Goal: Task Accomplishment & Management: Complete application form

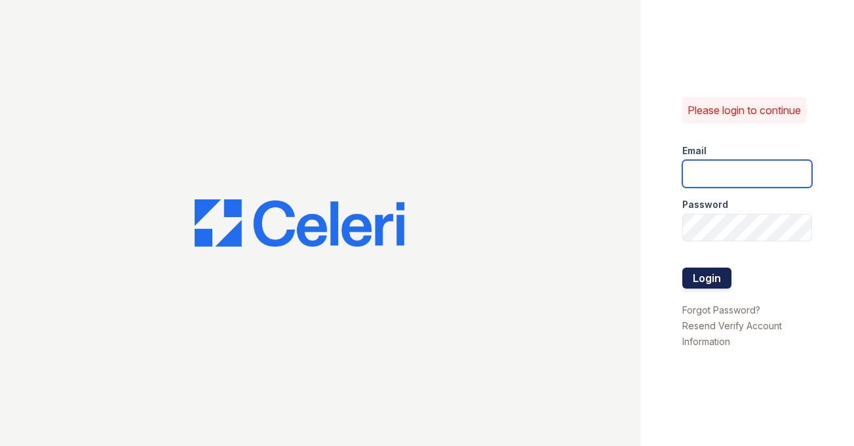
type input "shiv@auranewyork.com"
click at [696, 278] on button "Login" at bounding box center [707, 278] width 49 height 21
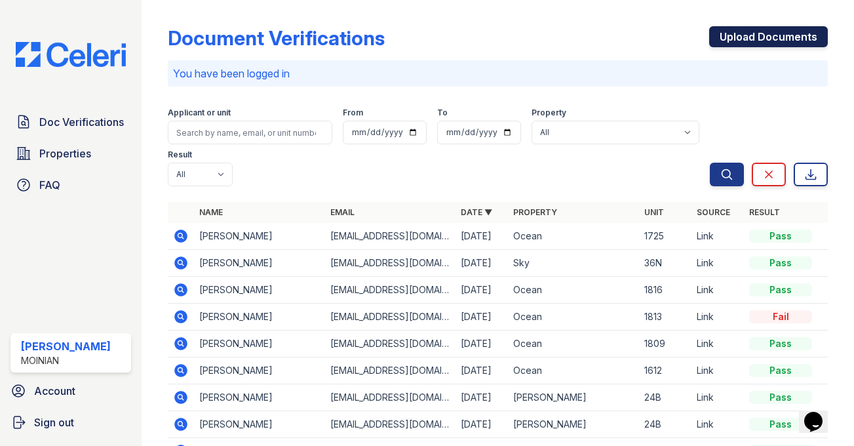
click at [771, 42] on link "Upload Documents" at bounding box center [768, 36] width 119 height 21
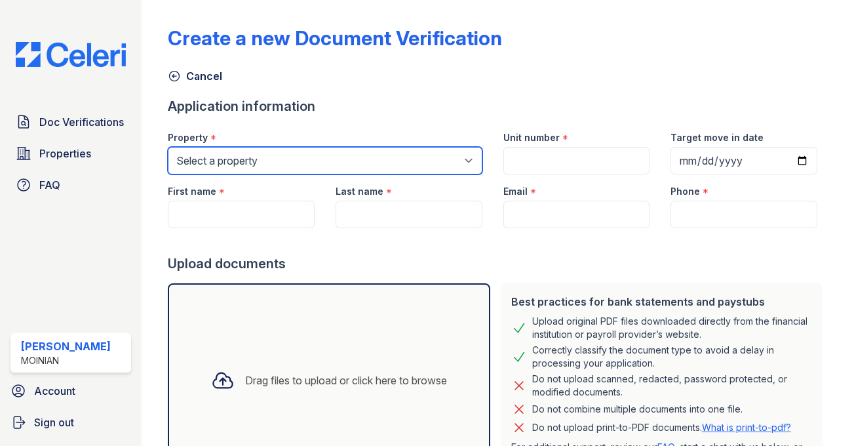
click at [429, 163] on select "Select a property [STREET_ADDRESS][PERSON_NAME][PERSON_NAME]" at bounding box center [325, 161] width 315 height 28
select select "42"
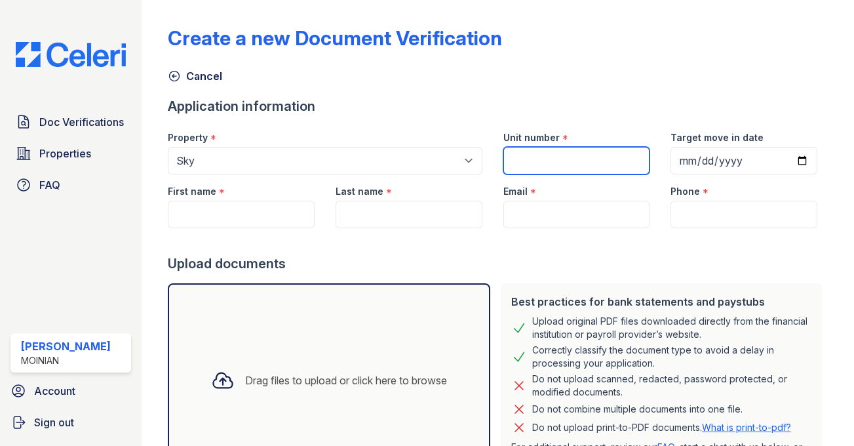
click at [555, 157] on input "Unit number" at bounding box center [577, 161] width 147 height 28
type input "12L"
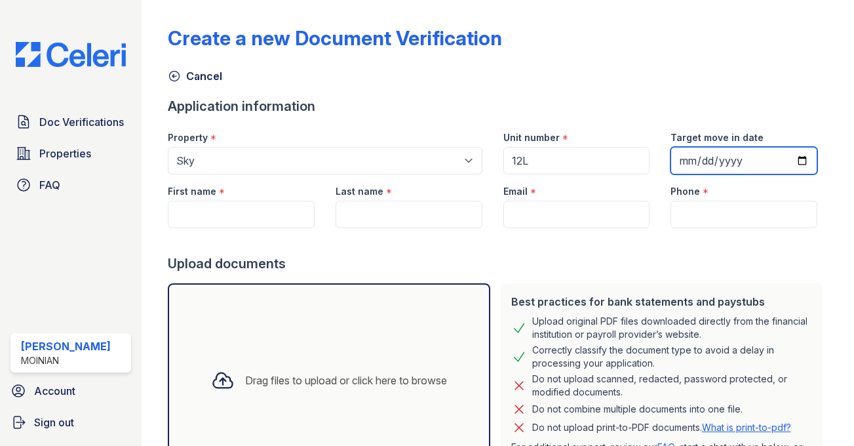
click at [714, 157] on input "Target move in date" at bounding box center [744, 161] width 147 height 28
click at [806, 165] on input "Target move in date" at bounding box center [744, 161] width 147 height 28
type input "[DATE]"
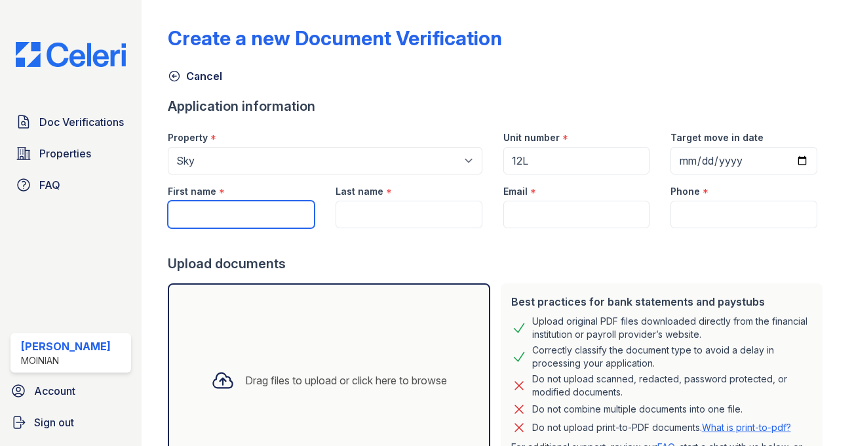
click at [251, 211] on input "First name" at bounding box center [241, 215] width 147 height 28
paste input "[PERSON_NAME]"
type input "[PERSON_NAME]"
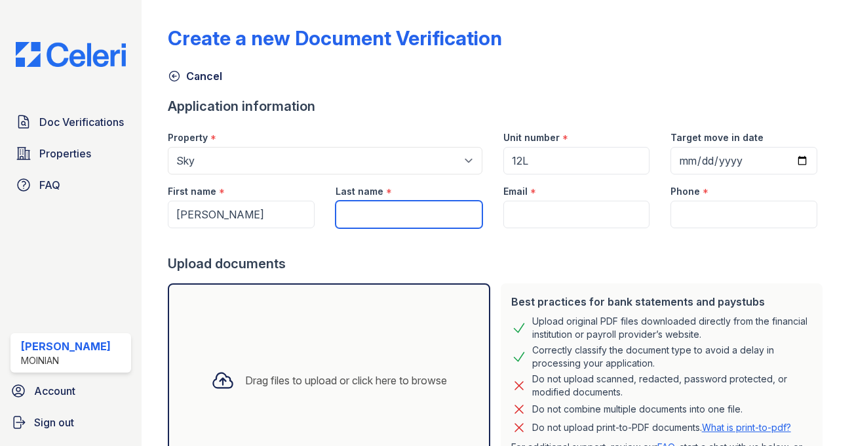
click at [384, 205] on input "Last name" at bounding box center [409, 215] width 147 height 28
paste input "[PERSON_NAME]"
drag, startPoint x: 398, startPoint y: 212, endPoint x: 319, endPoint y: 207, distance: 79.6
click at [319, 207] on div "First name * [PERSON_NAME] Last name * [PERSON_NAME] Email * Phone *" at bounding box center [492, 201] width 671 height 54
type input "Elidrissi"
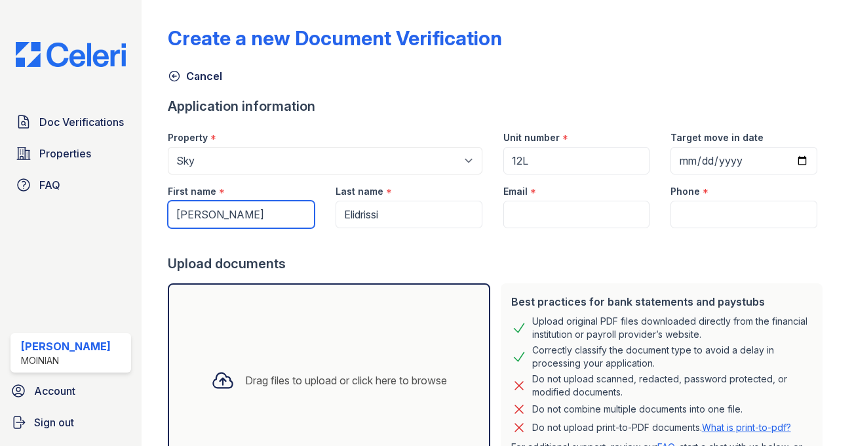
click at [292, 216] on input "[PERSON_NAME]" at bounding box center [241, 215] width 147 height 28
type input "Abdeslem"
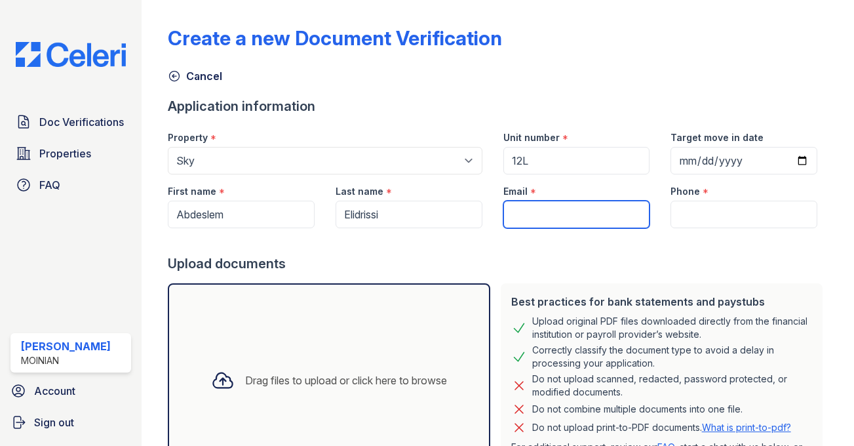
click at [521, 216] on input "Email" at bounding box center [577, 215] width 147 height 28
paste input "[EMAIL_ADDRESS][DOMAIN_NAME]"
type input "[EMAIL_ADDRESS][DOMAIN_NAME]"
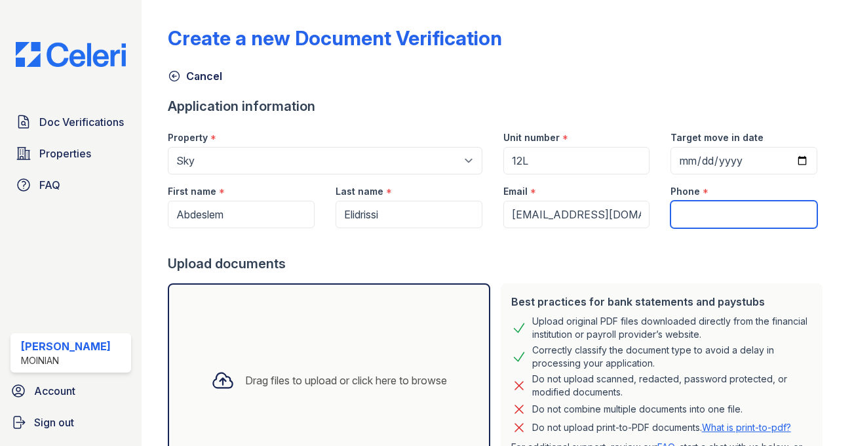
click at [728, 207] on input "Phone" at bounding box center [744, 215] width 147 height 28
paste input "[PHONE_NUMBER]"
click at [693, 269] on div "Upload documents" at bounding box center [498, 263] width 660 height 18
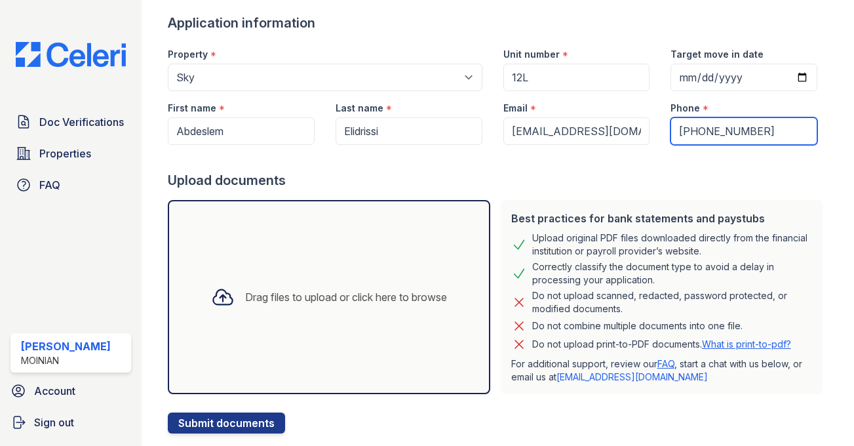
click at [725, 129] on input "[PHONE_NUMBER]" at bounding box center [744, 131] width 147 height 28
type input "[PHONE_NUMBER]"
click at [606, 185] on div "Upload documents" at bounding box center [498, 180] width 660 height 18
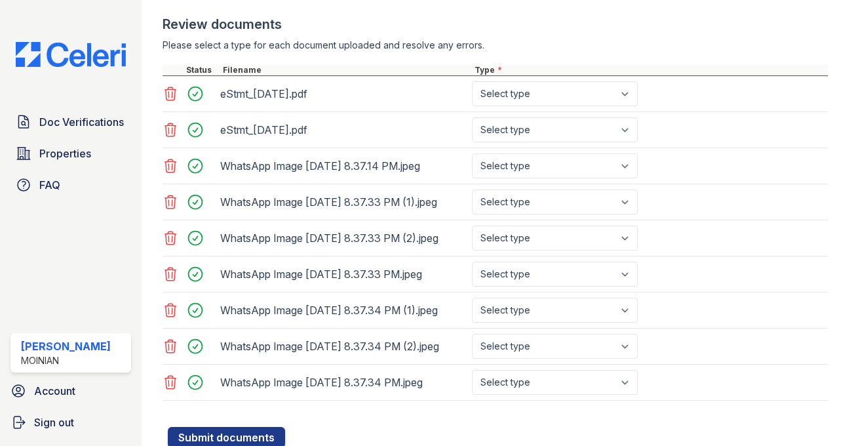
scroll to position [482, 0]
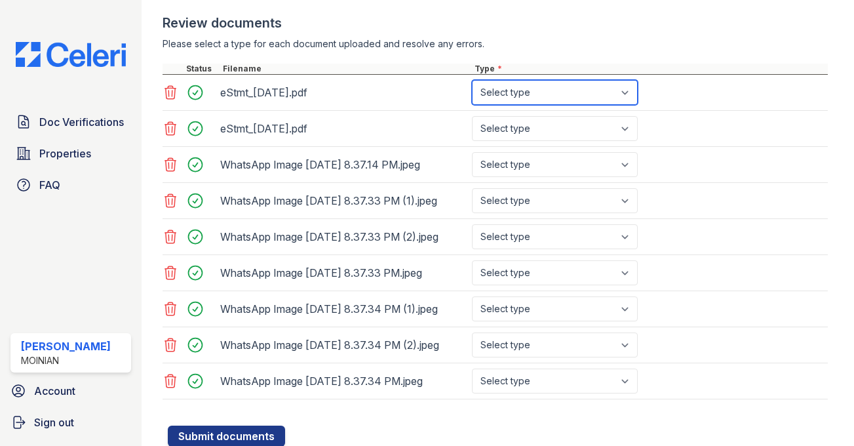
click at [583, 92] on select "Select type Paystub Bank Statement Offer Letter Tax Documents Benefit Award Let…" at bounding box center [555, 92] width 166 height 25
select select "other"
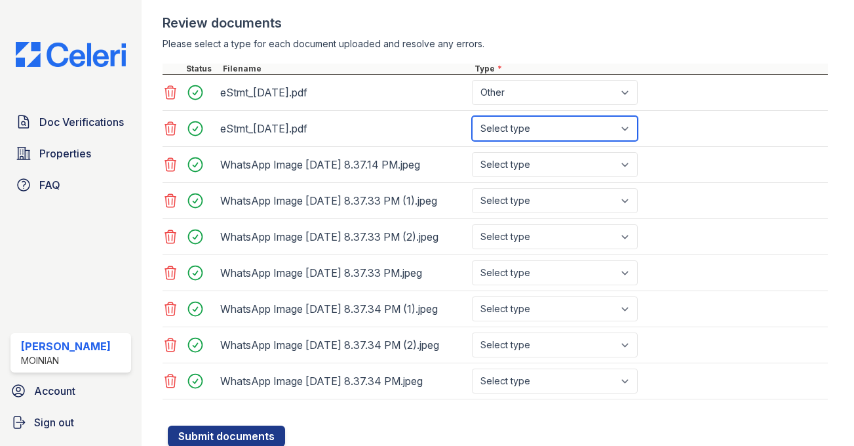
click at [556, 126] on select "Select type Paystub Bank Statement Offer Letter Tax Documents Benefit Award Let…" at bounding box center [555, 128] width 166 height 25
select select "other"
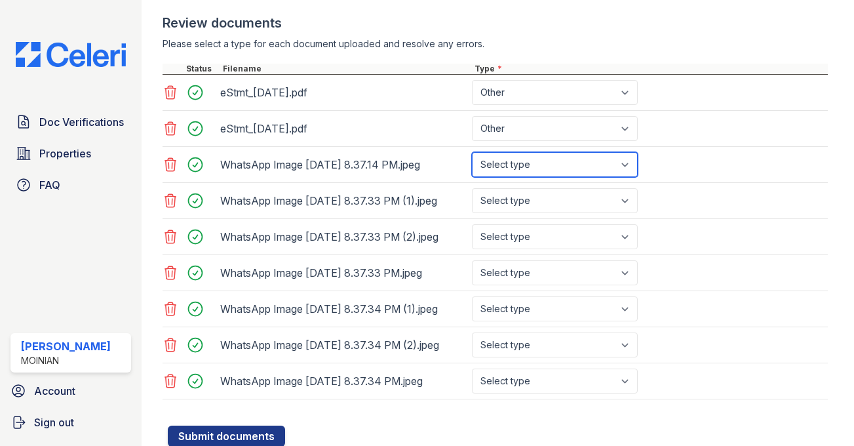
click at [523, 168] on select "Select type Paystub Bank Statement Offer Letter Tax Documents Benefit Award Let…" at bounding box center [555, 164] width 166 height 25
select select "other"
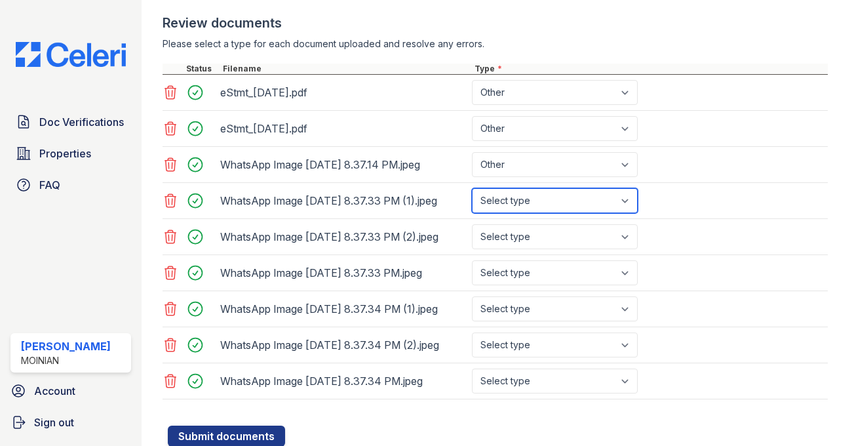
click at [519, 204] on select "Select type Paystub Bank Statement Offer Letter Tax Documents Benefit Award Let…" at bounding box center [555, 200] width 166 height 25
select select "other"
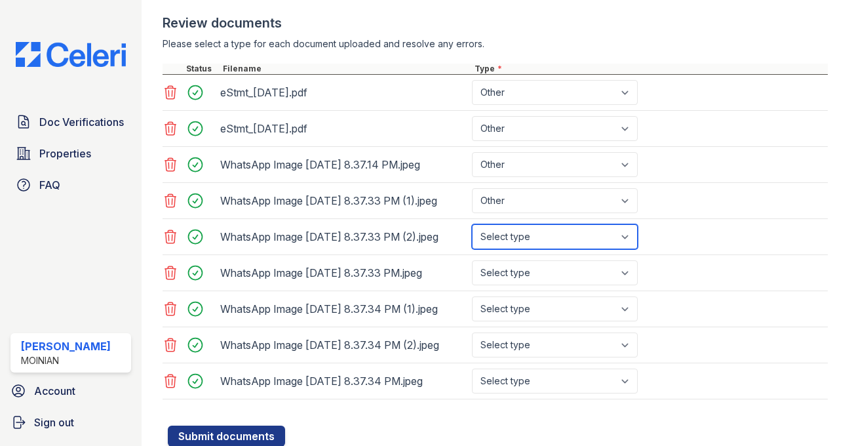
click at [519, 247] on select "Select type Paystub Bank Statement Offer Letter Tax Documents Benefit Award Let…" at bounding box center [555, 236] width 166 height 25
select select "other"
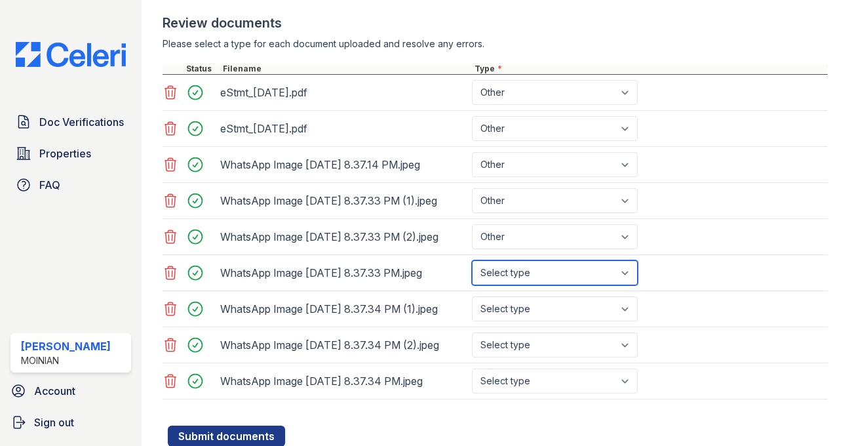
click at [523, 285] on select "Select type Paystub Bank Statement Offer Letter Tax Documents Benefit Award Let…" at bounding box center [555, 272] width 166 height 25
select select "other"
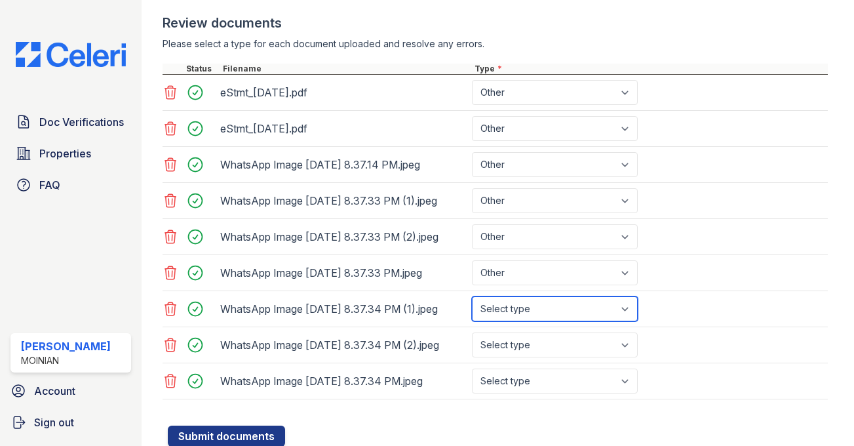
click at [533, 321] on select "Select type Paystub Bank Statement Offer Letter Tax Documents Benefit Award Let…" at bounding box center [555, 308] width 166 height 25
select select "other"
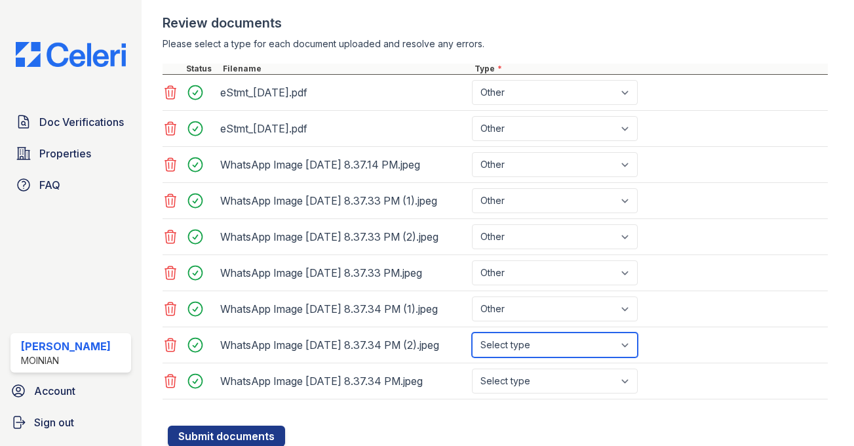
click at [527, 357] on select "Select type Paystub Bank Statement Offer Letter Tax Documents Benefit Award Let…" at bounding box center [555, 344] width 166 height 25
select select "other"
click at [692, 363] on div "WhatsApp Image [DATE] 8.37.34 PM (2).jpeg Select type Paystub Bank Statement Of…" at bounding box center [496, 345] width 666 height 36
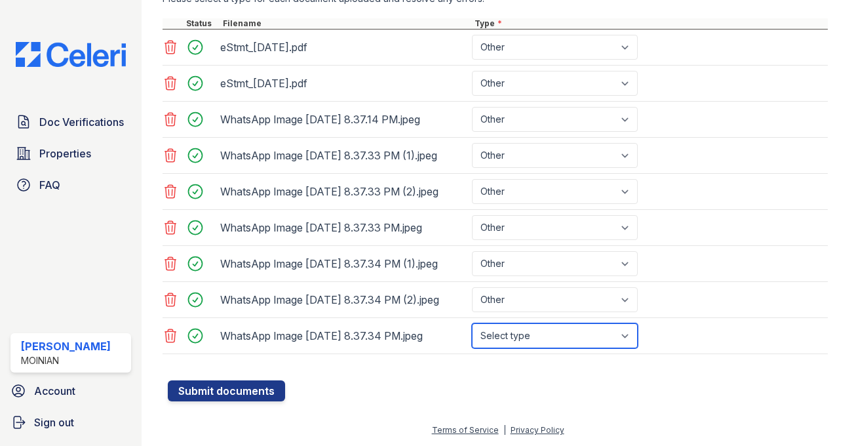
click at [563, 333] on select "Select type Paystub Bank Statement Offer Letter Tax Documents Benefit Award Let…" at bounding box center [555, 335] width 166 height 25
select select "other"
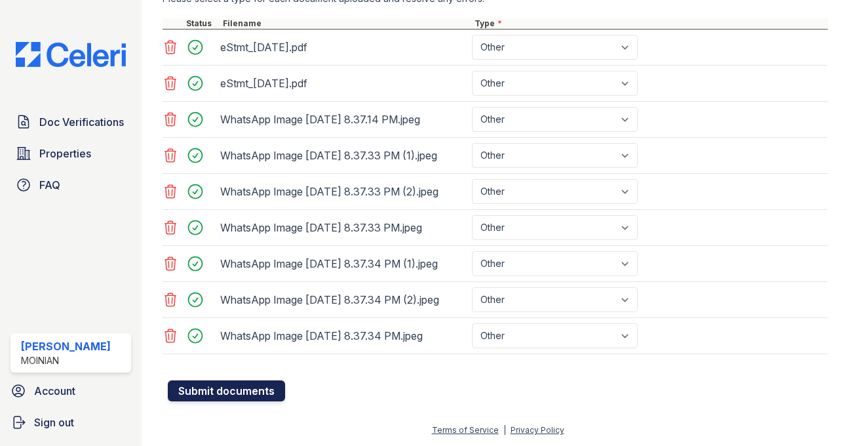
click at [275, 396] on button "Submit documents" at bounding box center [226, 390] width 117 height 21
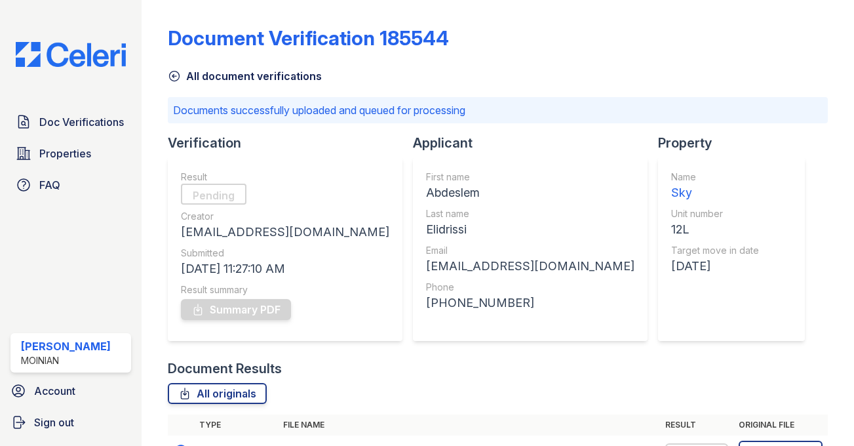
click at [198, 73] on link "All document verifications" at bounding box center [245, 76] width 154 height 16
